Goal: Task Accomplishment & Management: Use online tool/utility

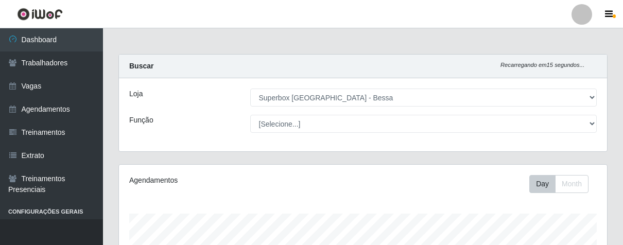
select select "206"
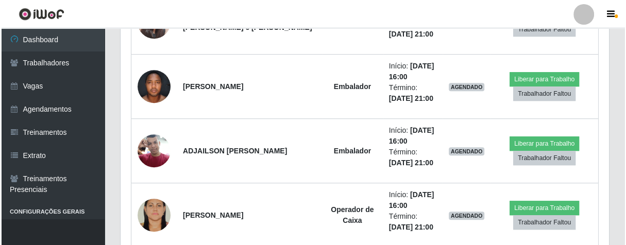
scroll to position [519, 0]
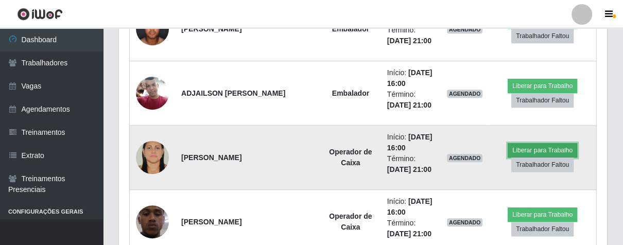
click at [518, 143] on button "Liberar para Trabalho" at bounding box center [543, 150] width 70 height 14
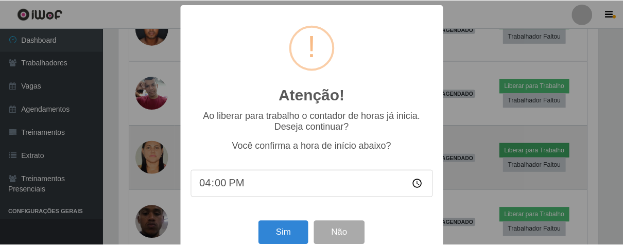
scroll to position [213, 482]
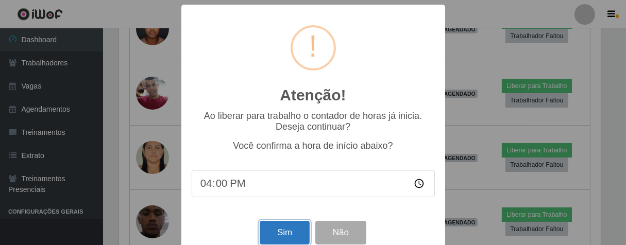
click at [293, 234] on button "Sim" at bounding box center [285, 233] width 50 height 24
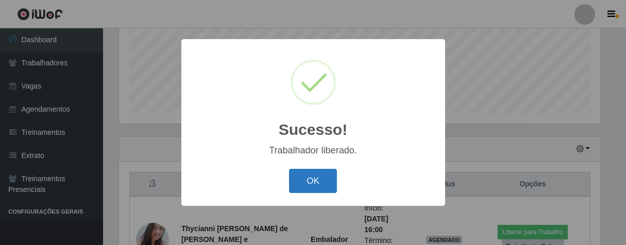
click at [295, 176] on button "OK" at bounding box center [313, 181] width 48 height 24
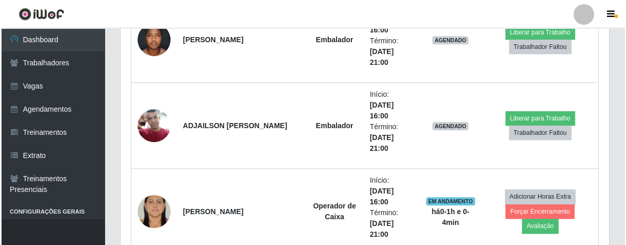
scroll to position [426, 0]
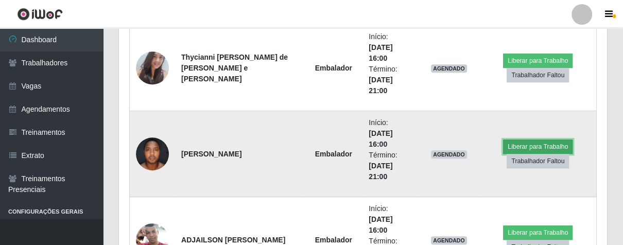
click at [513, 141] on button "Liberar para Trabalho" at bounding box center [538, 147] width 70 height 14
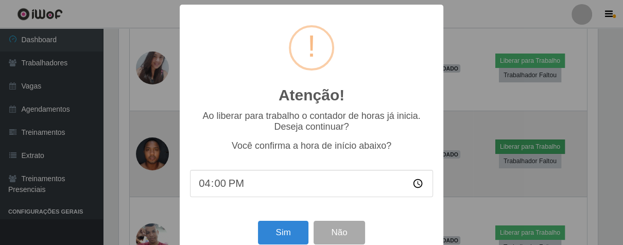
scroll to position [213, 482]
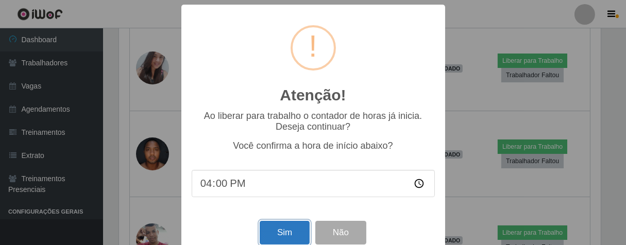
click at [288, 233] on button "Sim" at bounding box center [285, 233] width 50 height 24
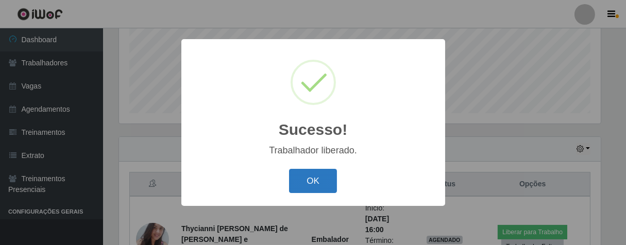
click at [321, 184] on button "OK" at bounding box center [313, 181] width 48 height 24
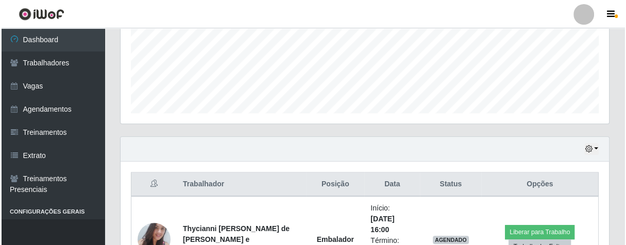
scroll to position [312, 0]
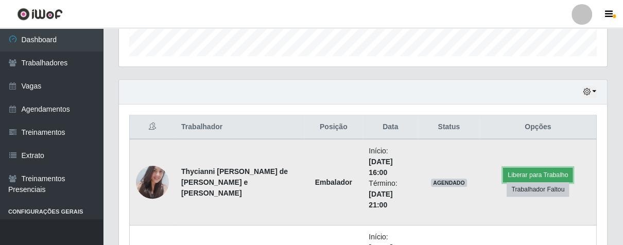
click at [527, 170] on button "Liberar para Trabalho" at bounding box center [538, 175] width 70 height 14
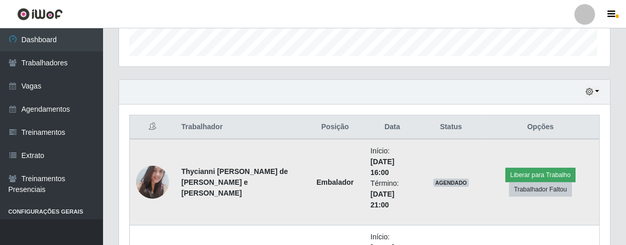
scroll to position [213, 482]
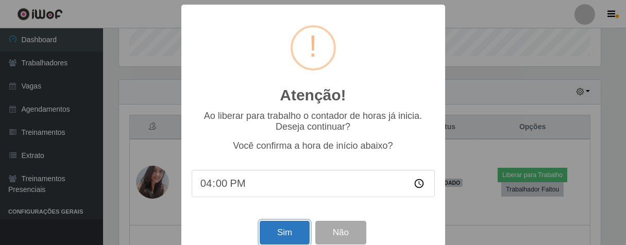
click at [282, 237] on button "Sim" at bounding box center [285, 233] width 50 height 24
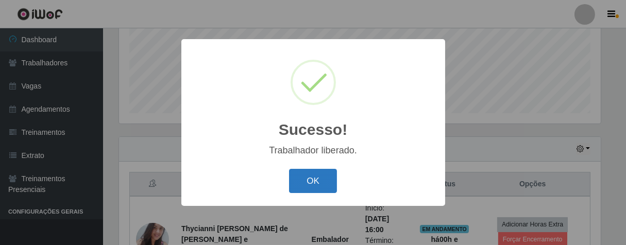
click at [330, 175] on button "OK" at bounding box center [313, 181] width 48 height 24
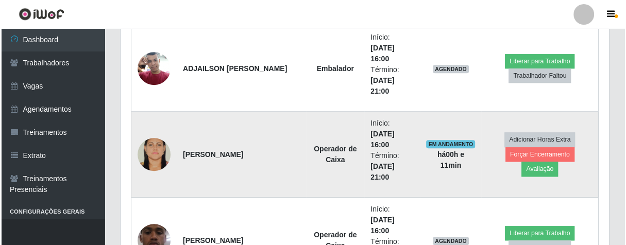
scroll to position [655, 0]
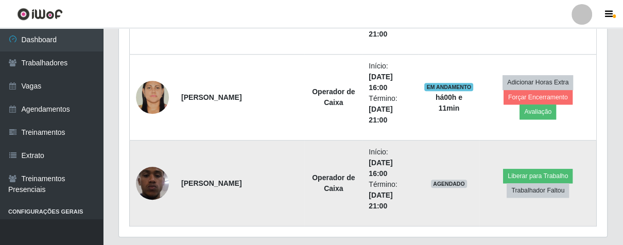
click at [153, 184] on img at bounding box center [152, 183] width 33 height 73
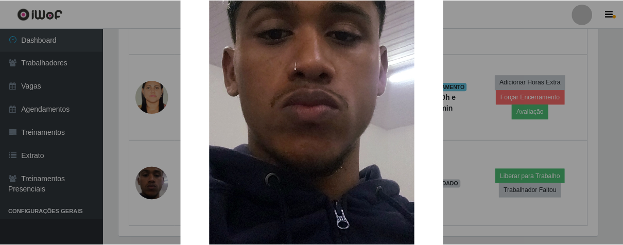
scroll to position [303, 0]
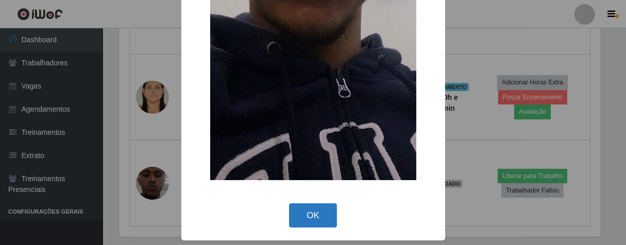
click at [312, 216] on button "OK" at bounding box center [313, 215] width 48 height 24
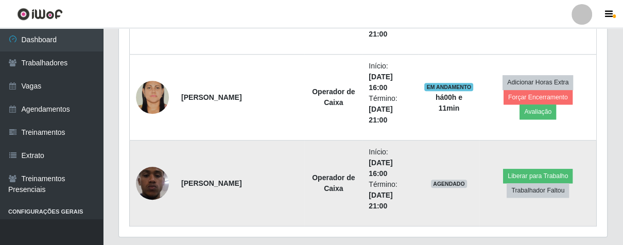
scroll to position [484, 0]
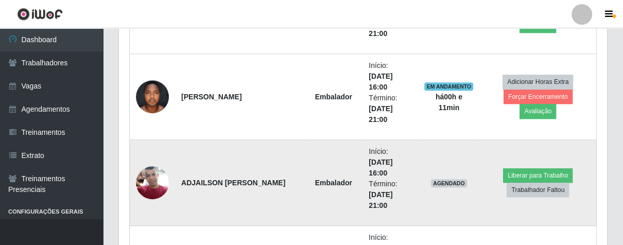
click at [150, 176] on img at bounding box center [152, 183] width 33 height 44
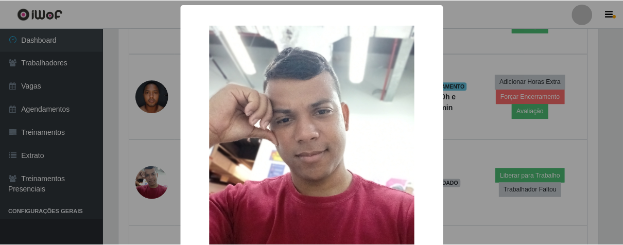
scroll to position [120, 0]
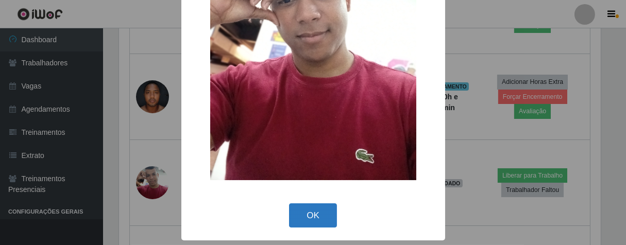
click at [296, 217] on button "OK" at bounding box center [313, 215] width 48 height 24
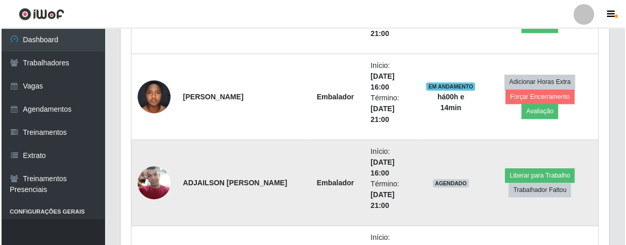
scroll to position [655, 0]
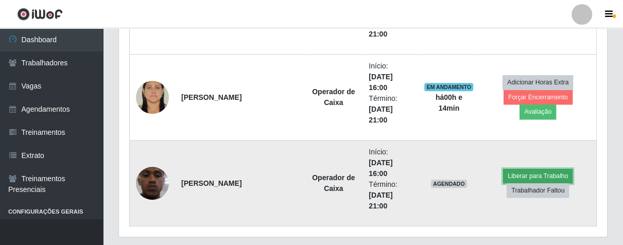
click at [518, 171] on button "Liberar para Trabalho" at bounding box center [538, 176] width 70 height 14
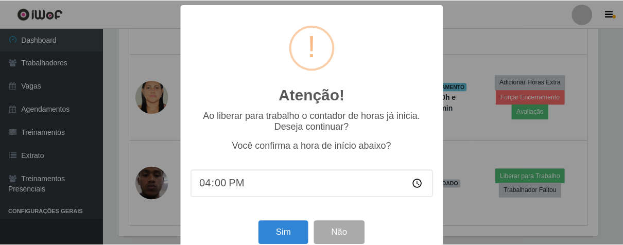
scroll to position [213, 482]
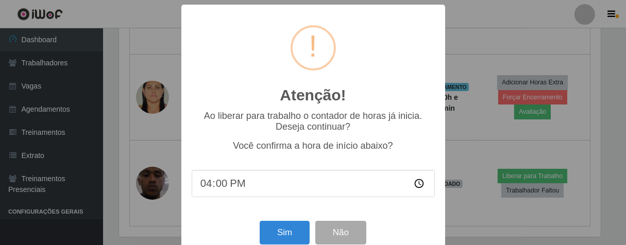
click at [218, 190] on input "16:00" at bounding box center [313, 183] width 243 height 27
type input "16:15"
click at [280, 240] on button "Sim" at bounding box center [285, 233] width 50 height 24
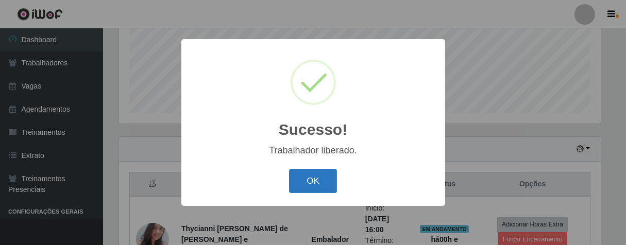
click at [329, 192] on button "OK" at bounding box center [313, 181] width 48 height 24
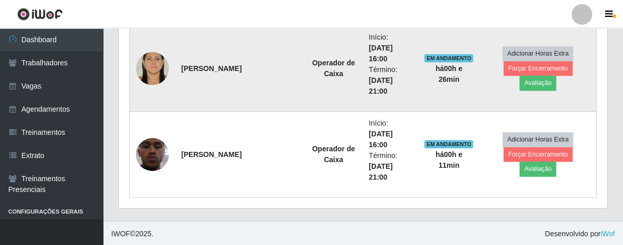
scroll to position [513, 0]
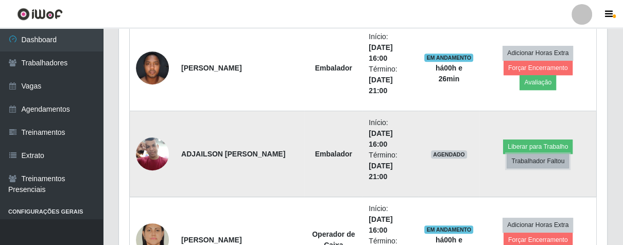
click at [520, 158] on button "Trabalhador Faltou" at bounding box center [538, 161] width 62 height 14
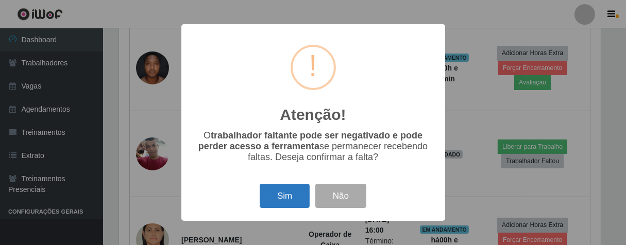
click at [299, 192] on button "Sim" at bounding box center [285, 196] width 50 height 24
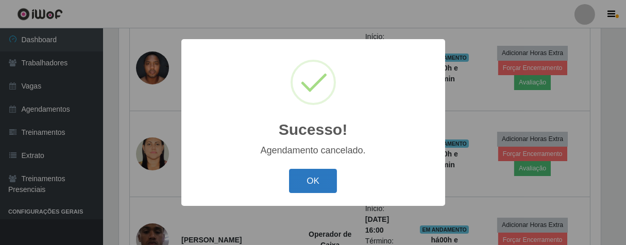
click at [322, 180] on button "OK" at bounding box center [313, 181] width 48 height 24
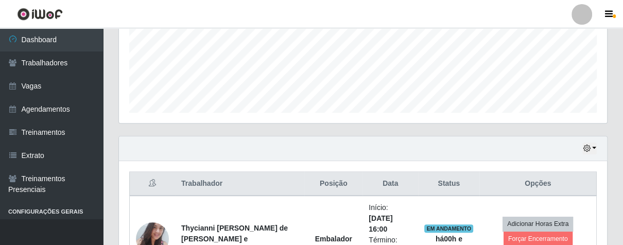
scroll to position [484, 0]
